Goal: Task Accomplishment & Management: Manage account settings

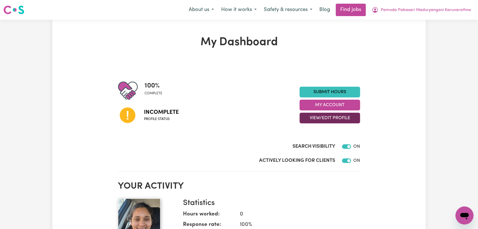
click at [331, 116] on button "View/Edit Profile" at bounding box center [330, 118] width 61 height 11
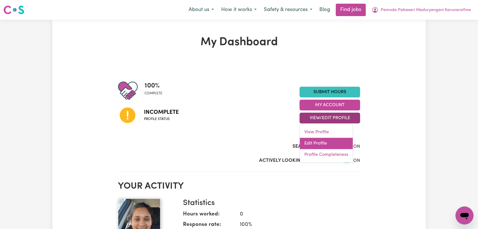
click at [321, 143] on link "Edit Profile" at bounding box center [326, 143] width 53 height 11
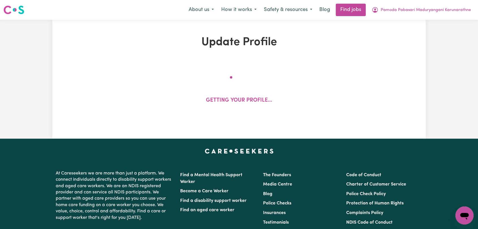
select select "[DEMOGRAPHIC_DATA]"
select select "Student Visa"
select select "Studying a healthcare related degree or qualification"
select select "40"
select select "55"
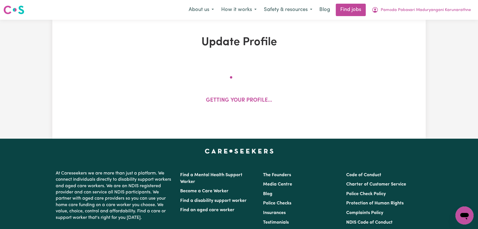
select select "70"
select select "95"
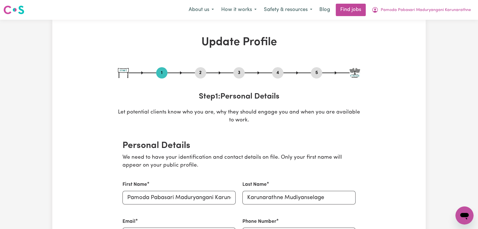
click at [279, 71] on button "4" at bounding box center [277, 72] width 11 height 7
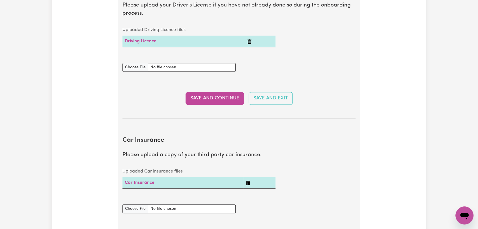
scroll to position [314, 0]
